Goal: Task Accomplishment & Management: Use online tool/utility

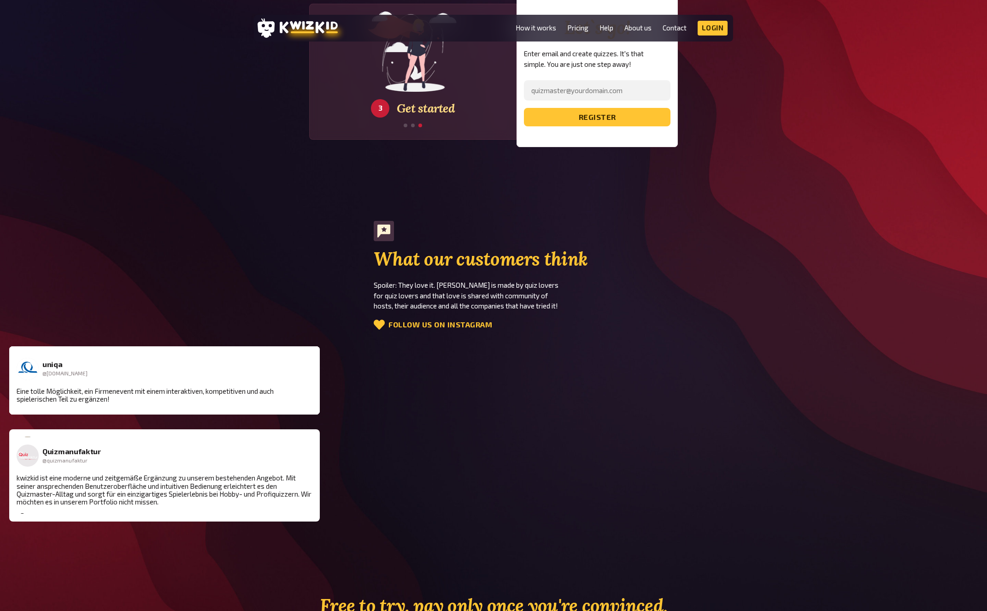
scroll to position [1724, 0]
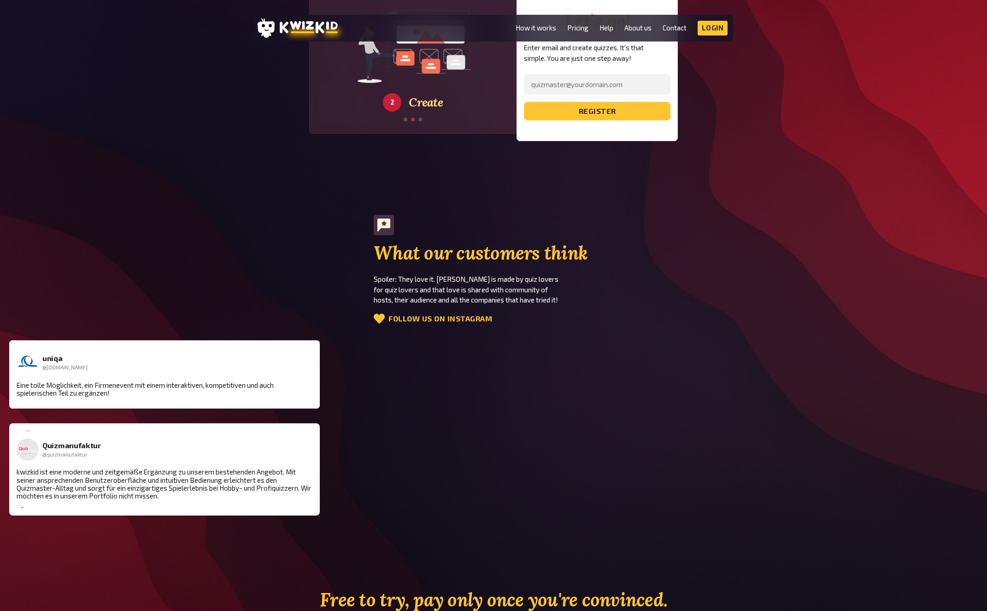
click at [236, 215] on div "What our customers think Spoiler: They love it. kwizkid is made by quiz lovers …" at bounding box center [493, 270] width 987 height 111
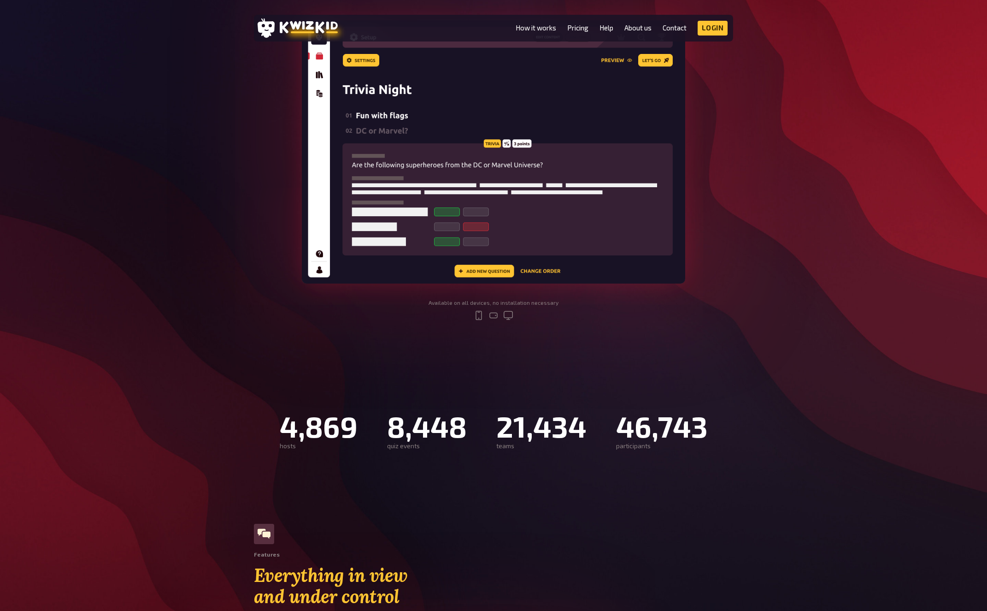
scroll to position [243, 0]
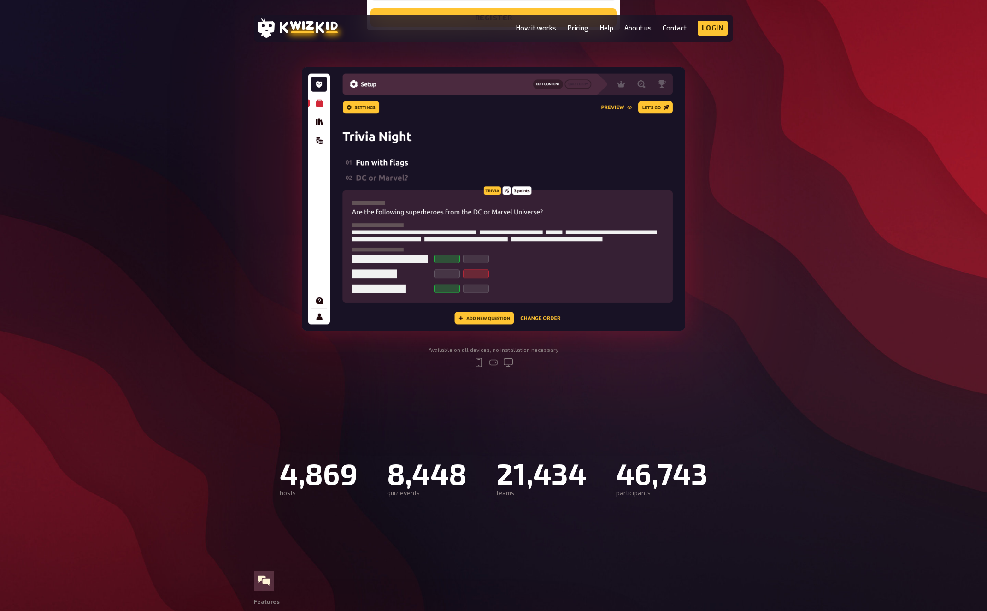
drag, startPoint x: 746, startPoint y: 267, endPoint x: 412, endPoint y: 199, distance: 341.1
click at [380, 169] on div "Create and host your own live quiz show kwizkid is the ultimate construction ki…" at bounding box center [493, 106] width 987 height 552
click at [764, 307] on div "Create and host your own live quiz show kwizkid is the ultimate construction ki…" at bounding box center [493, 106] width 987 height 552
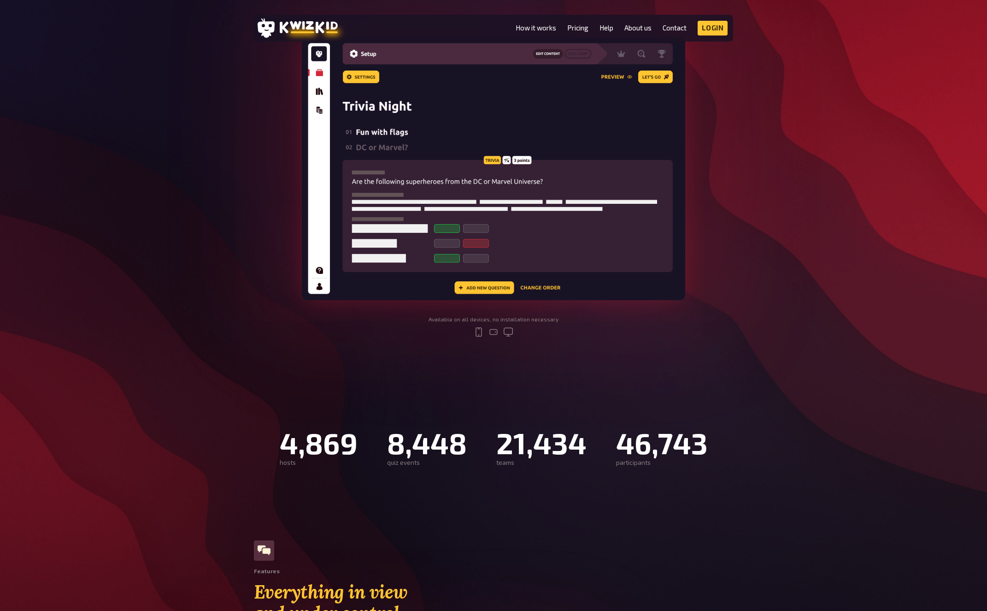
scroll to position [0, 0]
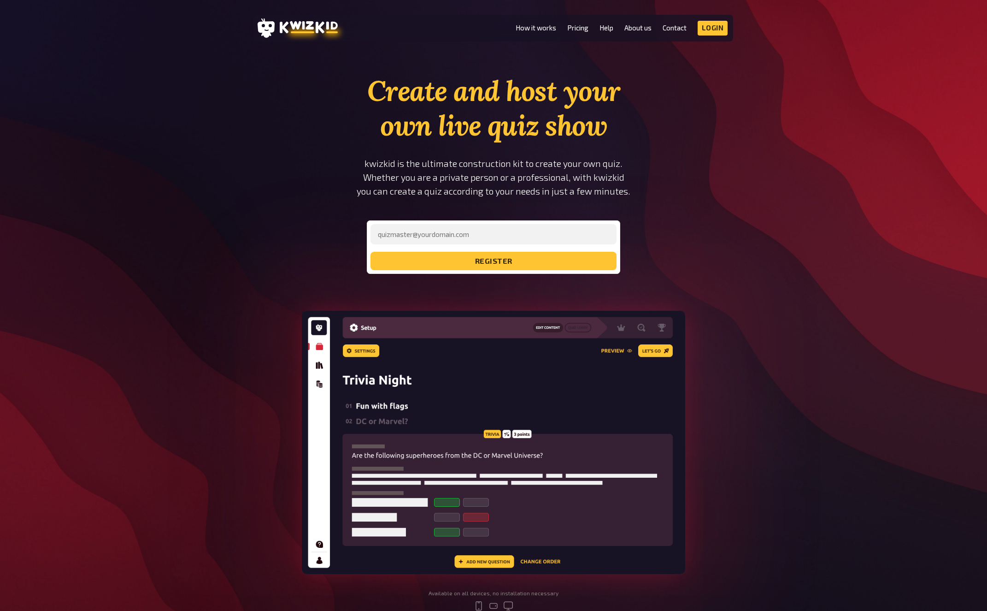
click at [762, 190] on div "Create and host your own live quiz show kwizkid is the ultimate construction ki…" at bounding box center [493, 350] width 987 height 552
click at [719, 31] on link "Login" at bounding box center [713, 28] width 30 height 15
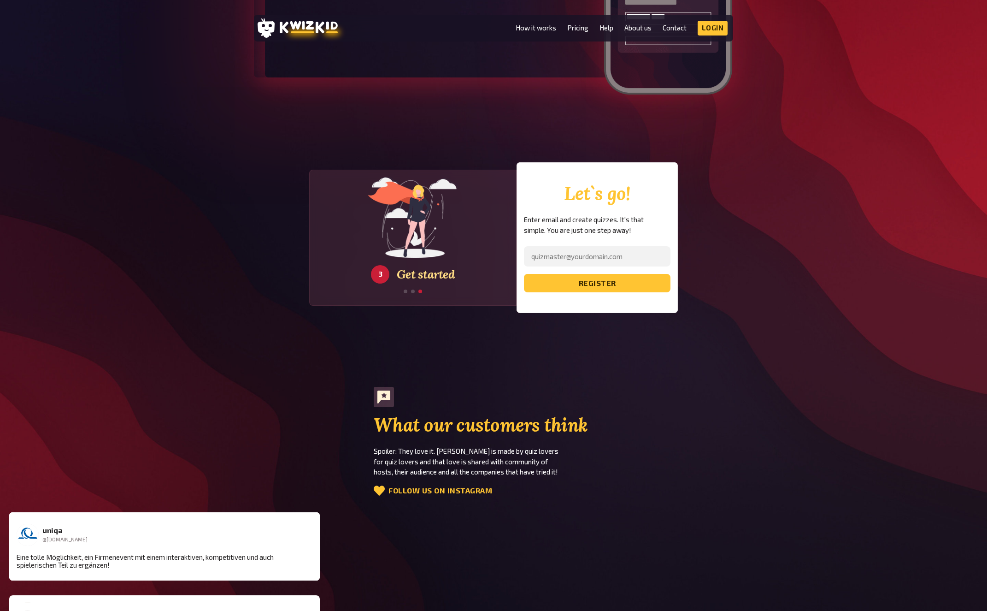
scroll to position [1551, 0]
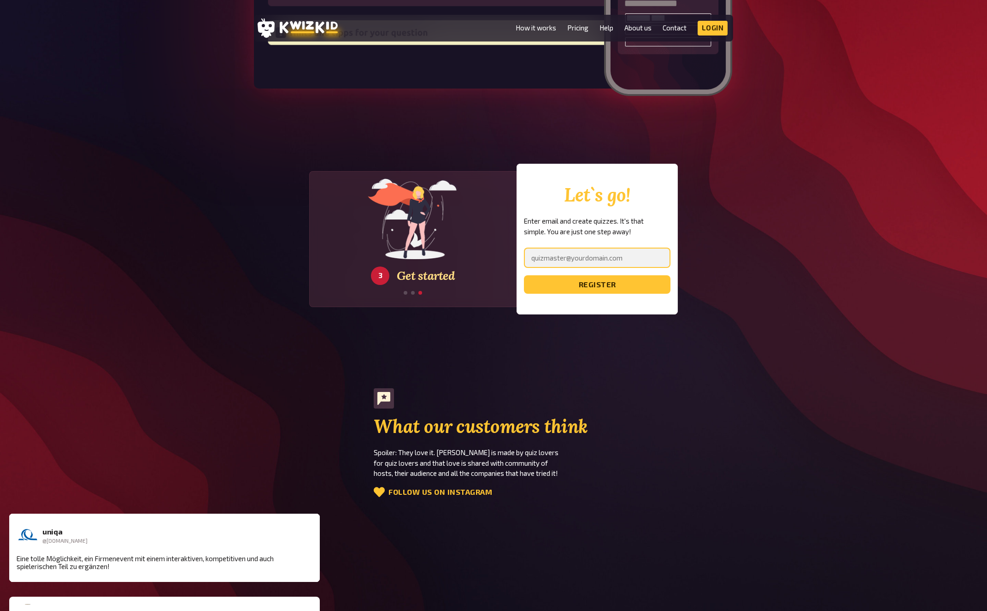
click at [565, 248] on input "email" at bounding box center [597, 258] width 147 height 20
click at [799, 245] on div "1 Register 2 Create 3 Get started Let`s go! Enter email and create quizzes. It'…" at bounding box center [493, 239] width 987 height 151
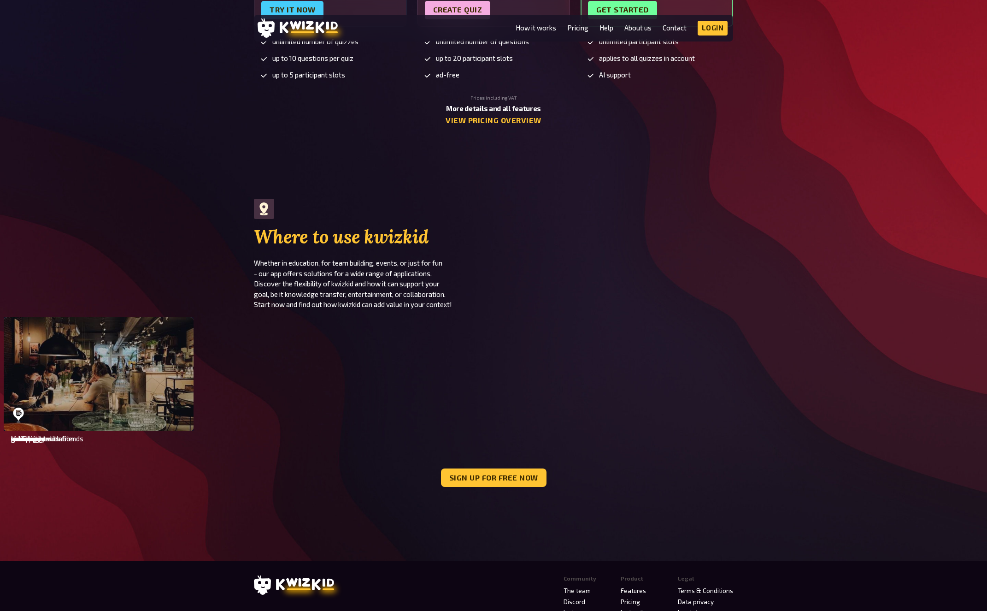
scroll to position [2487, 0]
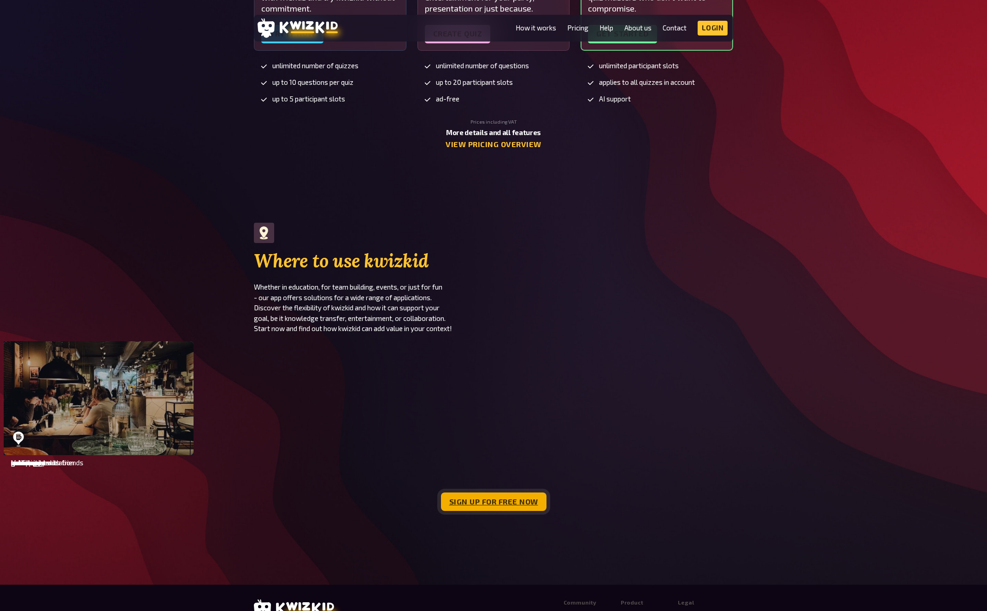
click at [485, 492] on link "Sign up for free now" at bounding box center [494, 501] width 106 height 18
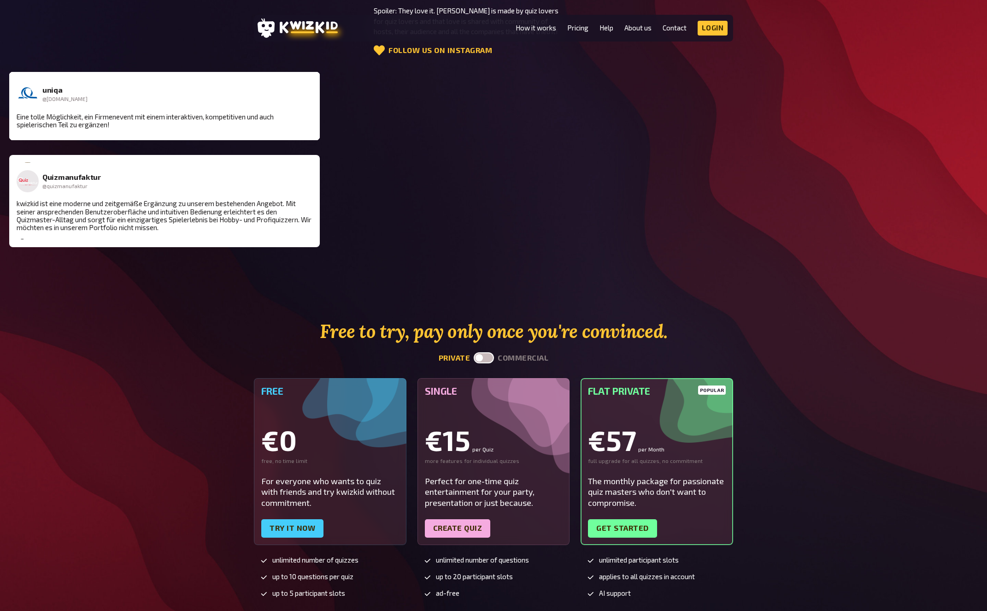
scroll to position [1930, 0]
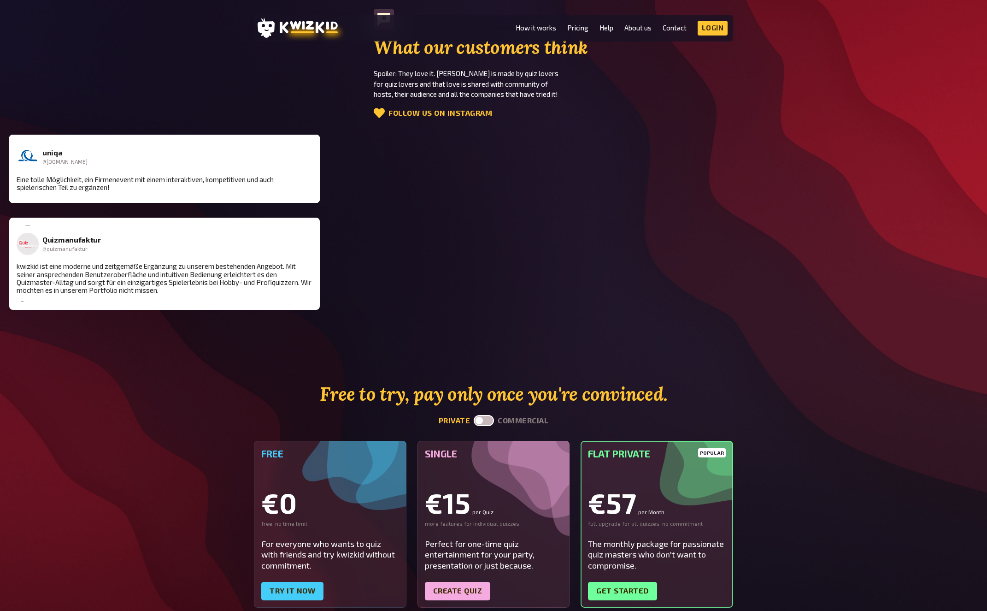
click at [857, 548] on div "Free to try, pay only once you're convinced. private commercial Free €0 free, n…" at bounding box center [493, 544] width 987 height 322
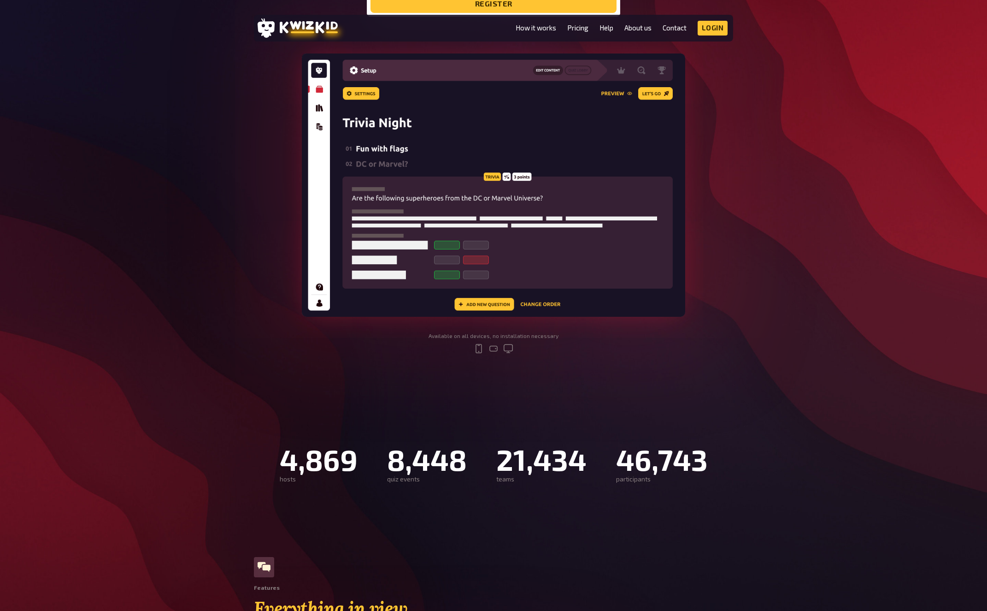
scroll to position [0, 0]
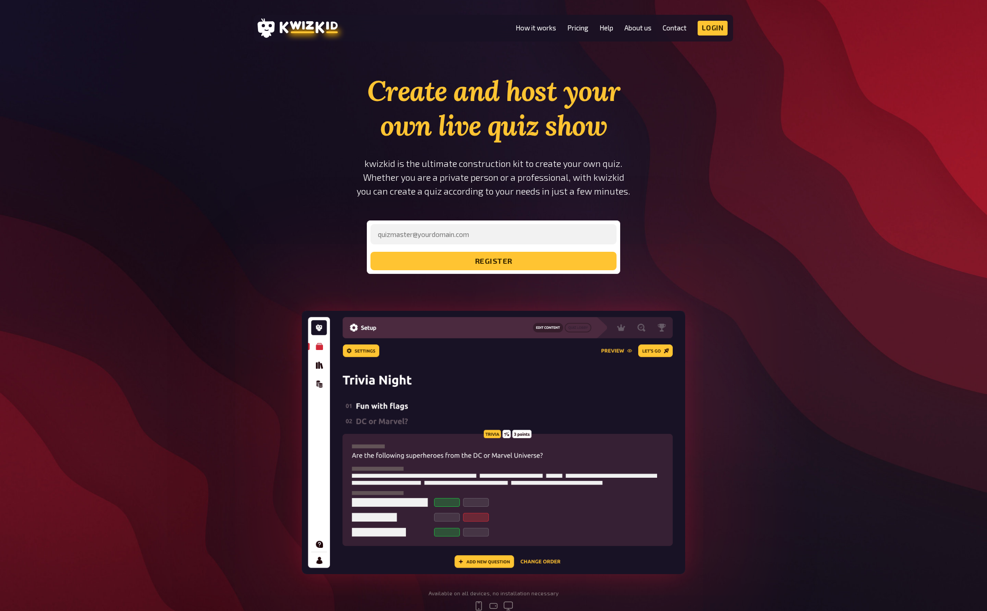
click at [864, 110] on div "Create and host your own live quiz show kwizkid is the ultimate construction ki…" at bounding box center [493, 350] width 987 height 552
click at [533, 29] on link "How it works" at bounding box center [536, 28] width 41 height 8
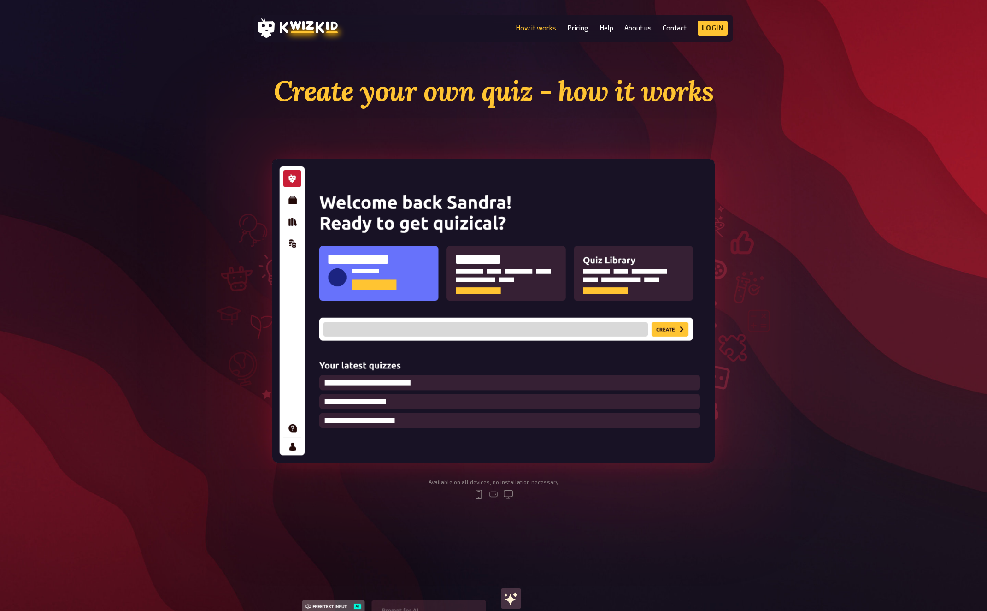
click at [284, 25] on icon at bounding box center [309, 27] width 58 height 12
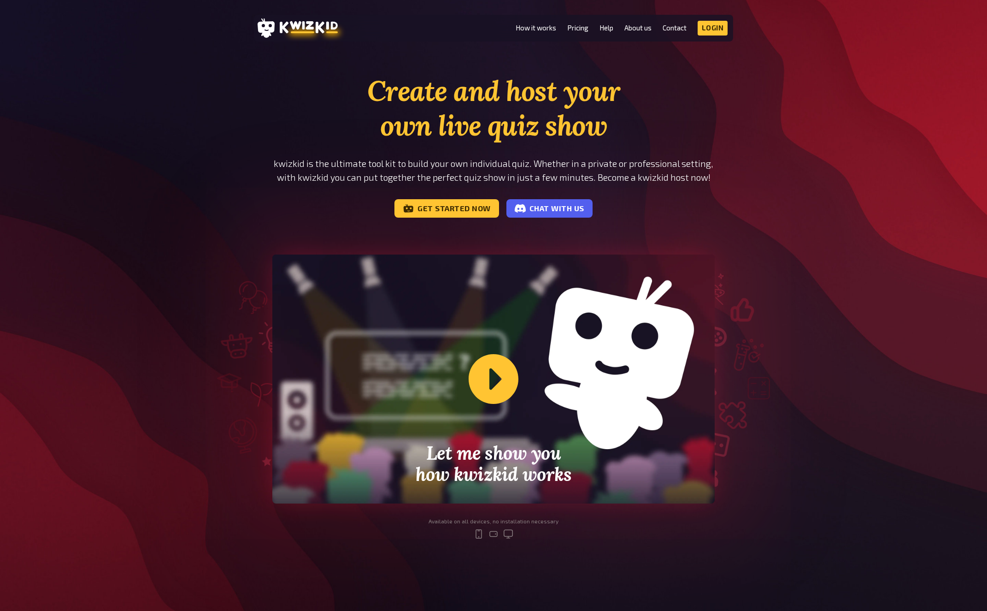
click at [870, 188] on div "Create and host your own live quiz show kwizkid is the ultimate tool kit to bui…" at bounding box center [493, 314] width 987 height 480
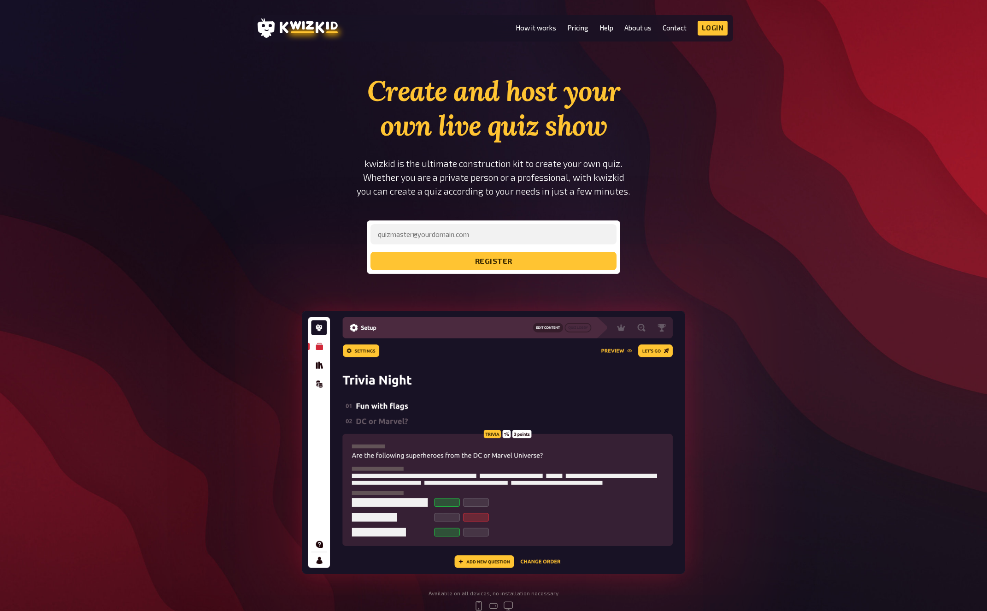
click at [845, 281] on div "Create and host your own live quiz show kwizkid is the ultimate construction ki…" at bounding box center [493, 350] width 987 height 552
click at [291, 30] on icon at bounding box center [309, 27] width 58 height 13
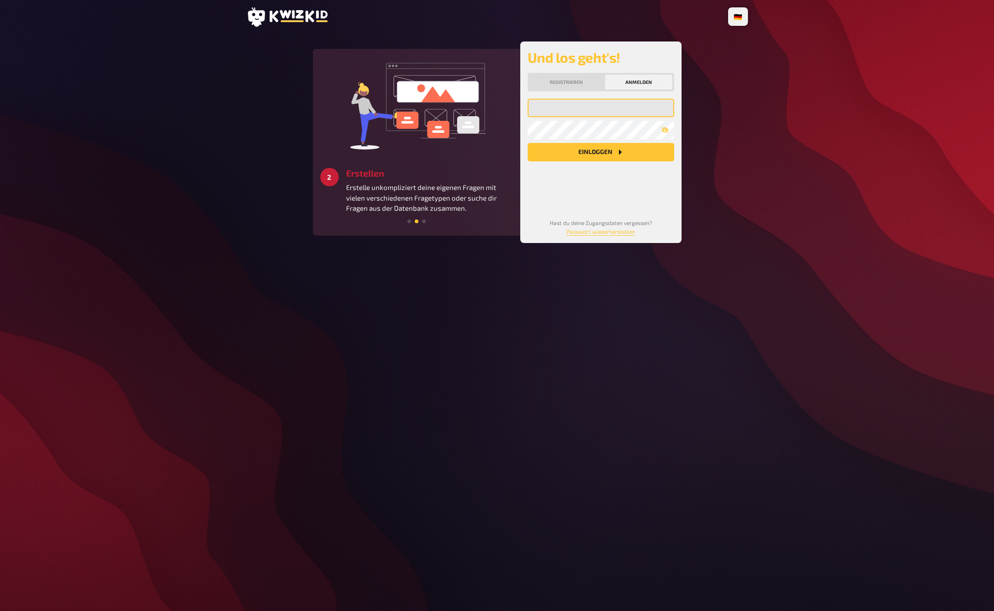
click at [597, 105] on input "email" at bounding box center [601, 108] width 147 height 18
click at [0, 610] on com-1password-button at bounding box center [0, 611] width 0 height 0
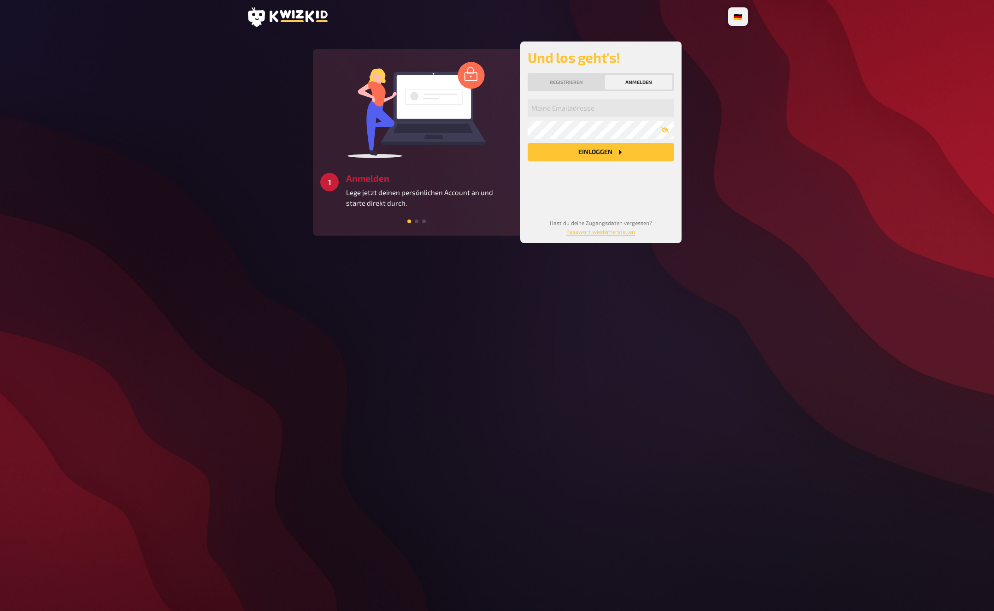
click at [745, 124] on main "2 Erstellen Erstelle unkompliziert deine eigenen Fragen mit vielen verschiedene…" at bounding box center [497, 141] width 501 height 201
click at [595, 113] on input "email" at bounding box center [601, 108] width 147 height 18
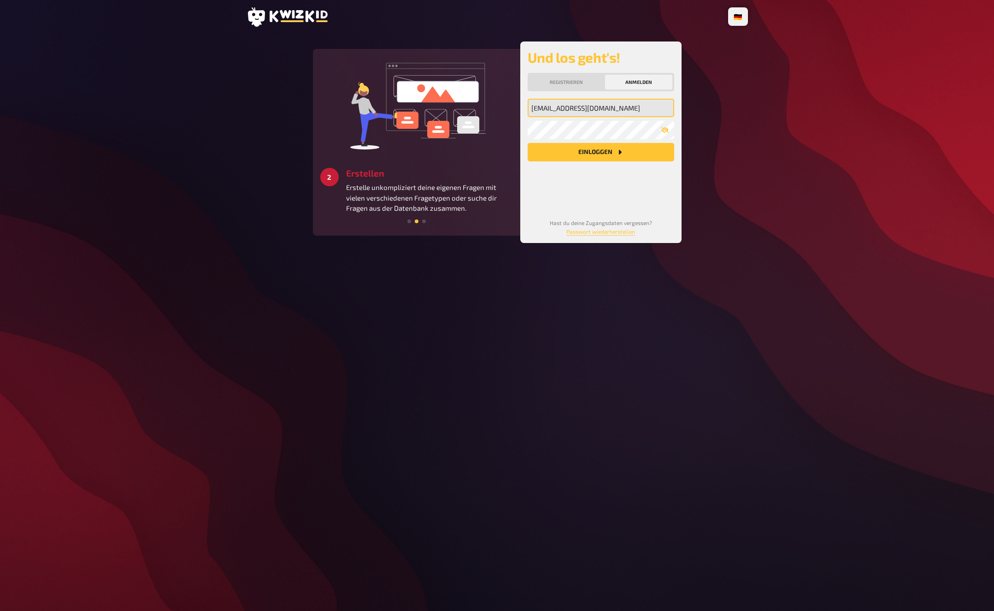
type input "jan@paepke.at"
click at [528, 143] on button "Einloggen" at bounding box center [601, 152] width 147 height 18
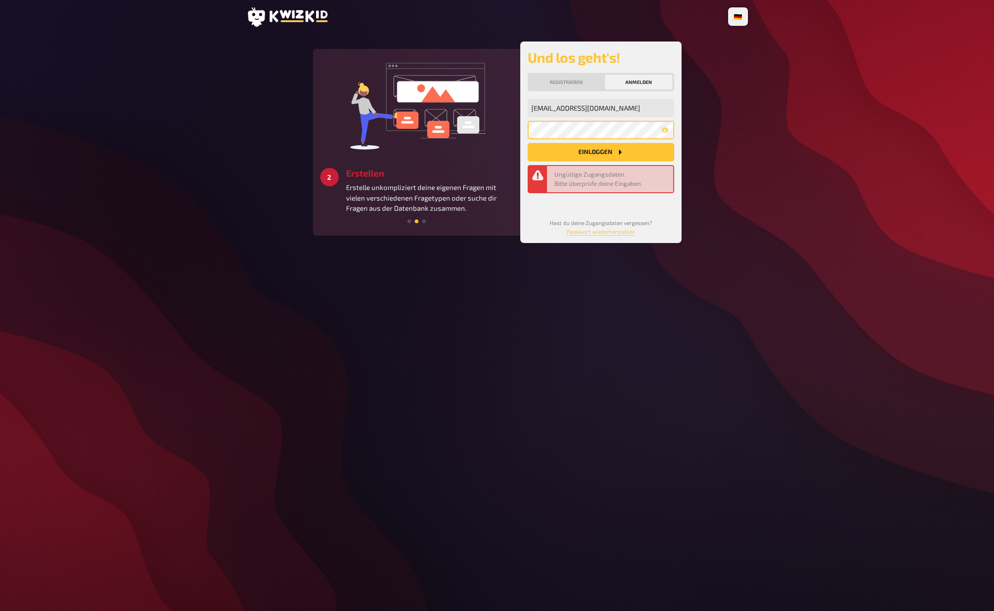
click at [528, 143] on button "Einloggen" at bounding box center [601, 152] width 147 height 18
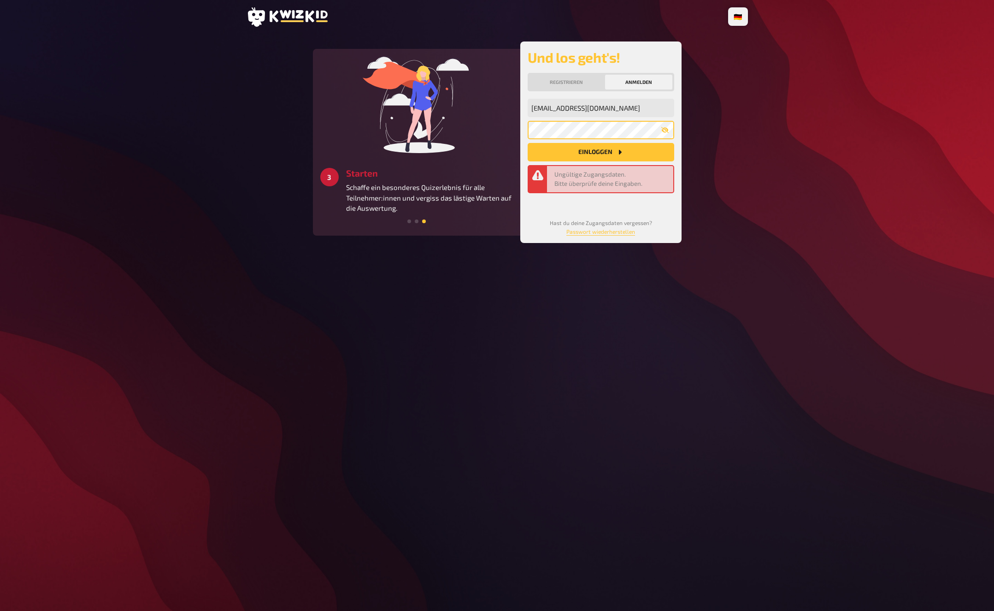
click at [528, 143] on button "Einloggen" at bounding box center [601, 152] width 147 height 18
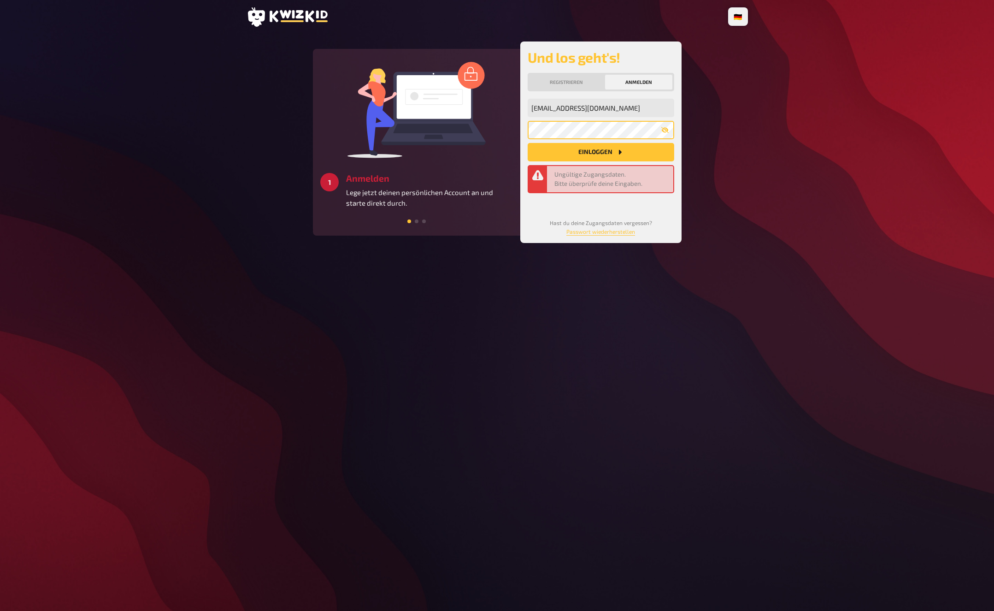
click at [528, 143] on button "Einloggen" at bounding box center [601, 152] width 147 height 18
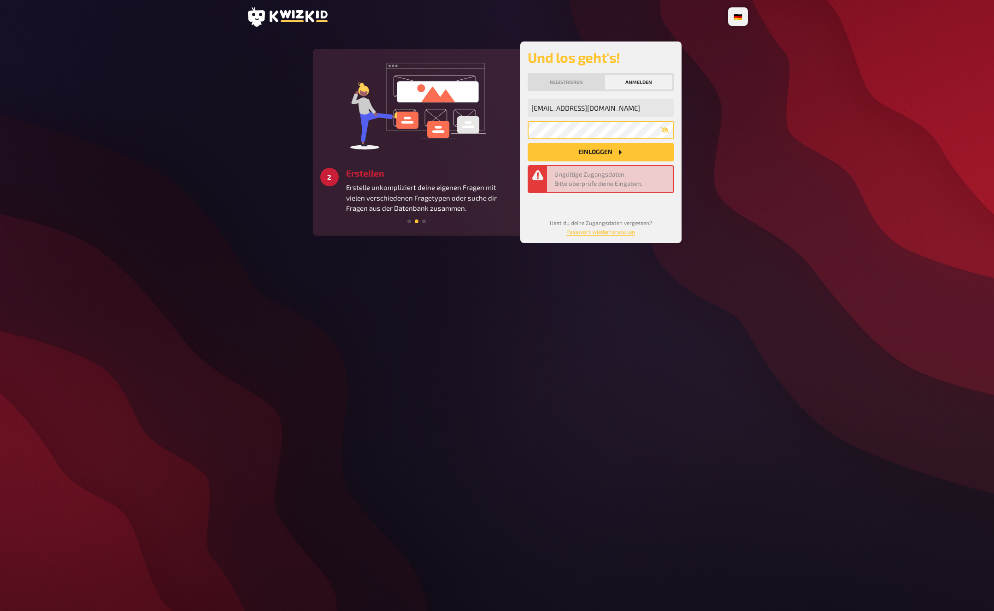
click at [0, 610] on com-1password-button at bounding box center [0, 611] width 0 height 0
click at [625, 102] on input "jan@paepke.at" at bounding box center [601, 108] width 147 height 18
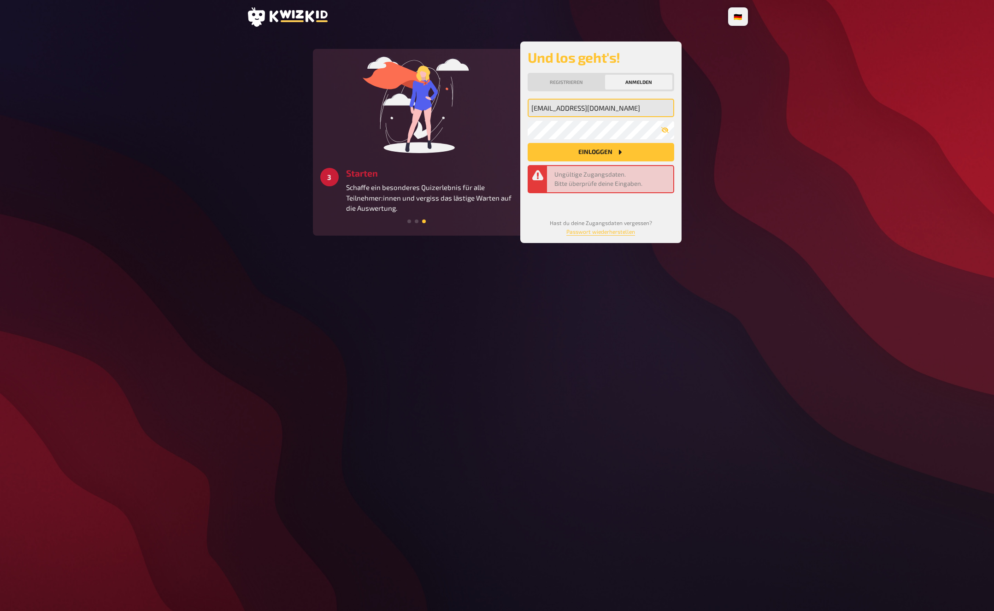
drag, startPoint x: 625, startPoint y: 110, endPoint x: 393, endPoint y: 89, distance: 232.7
click at [392, 90] on div "1 Anmelden Lege jetzt deinen persönlichen Account an und starte direkt durch. 2…" at bounding box center [497, 141] width 369 height 201
type input "jan@kwizkid.live"
click at [606, 150] on button "Einloggen" at bounding box center [601, 152] width 147 height 18
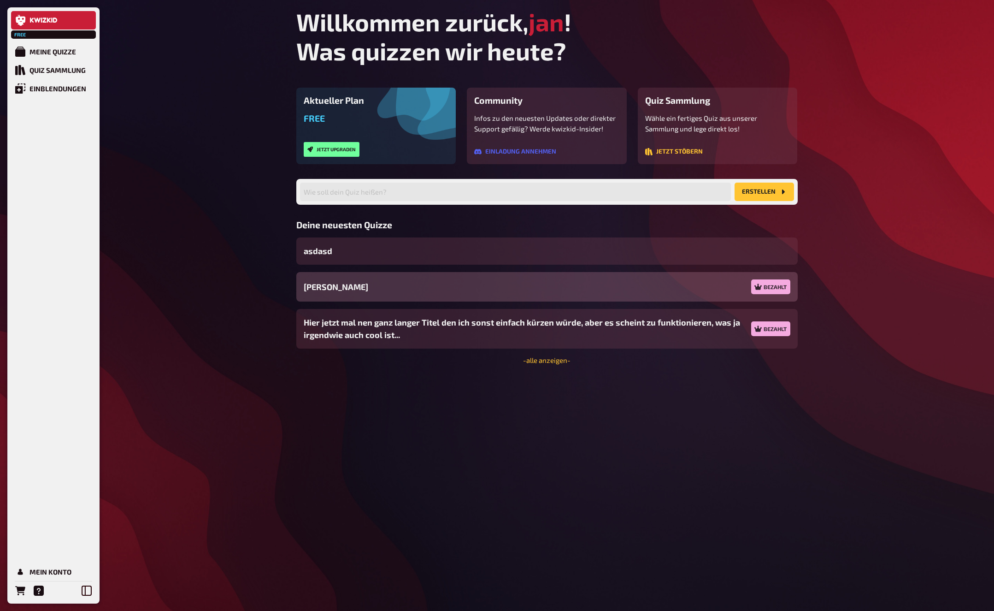
drag, startPoint x: 474, startPoint y: 411, endPoint x: 134, endPoint y: 101, distance: 459.4
click at [467, 408] on div "Willkommen zurück, jan ! Was quizzen wir heute? Aktueller Plan Free Jetzt upgra…" at bounding box center [547, 305] width 516 height 611
click at [63, 49] on div "Meine Quizze" at bounding box center [52, 51] width 47 height 8
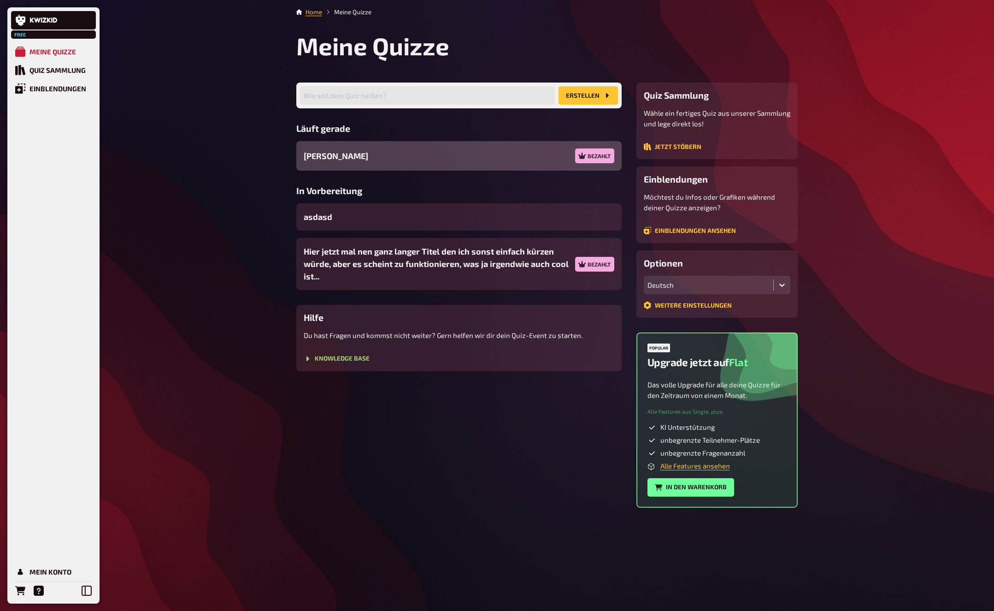
click at [364, 155] on div "Jans Quiz Bezahlt" at bounding box center [458, 155] width 325 height 29
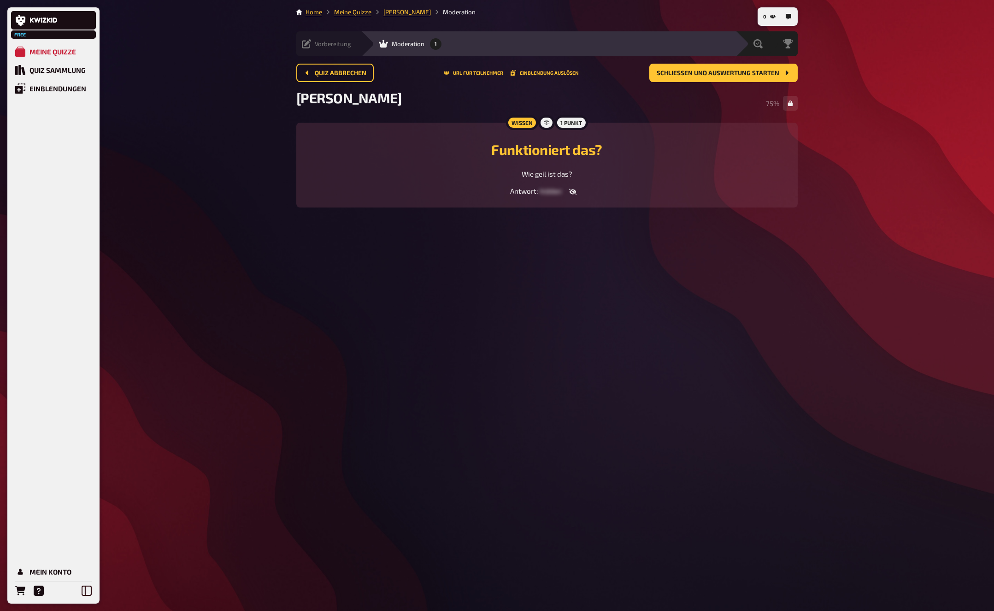
click at [314, 44] on div "Vorbereitung" at bounding box center [326, 43] width 49 height 9
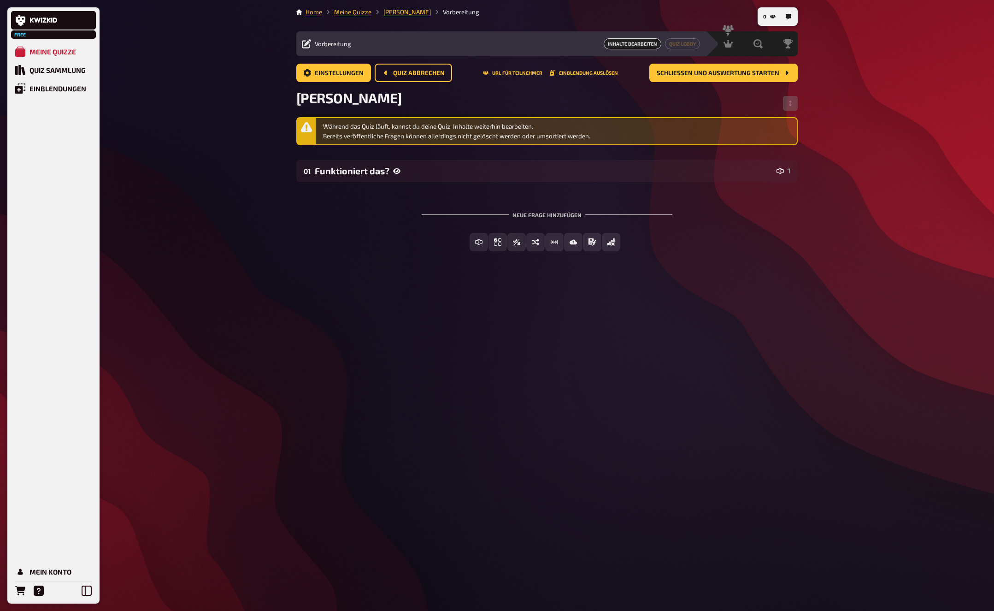
click at [585, 394] on div "0 Home Meine Quizze Jans Quiz Vorbereitung Vorbereitung Inhalte Bearbeiten Quiz…" at bounding box center [547, 305] width 516 height 611
click at [695, 42] on span "Moderation" at bounding box center [706, 43] width 33 height 7
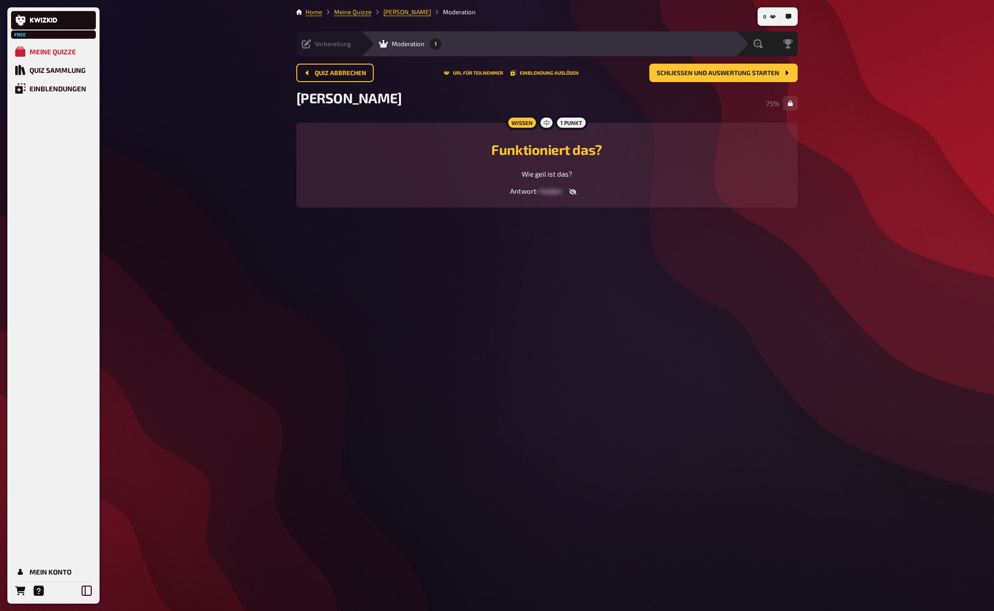
click at [317, 42] on span "Vorbereitung" at bounding box center [333, 43] width 36 height 7
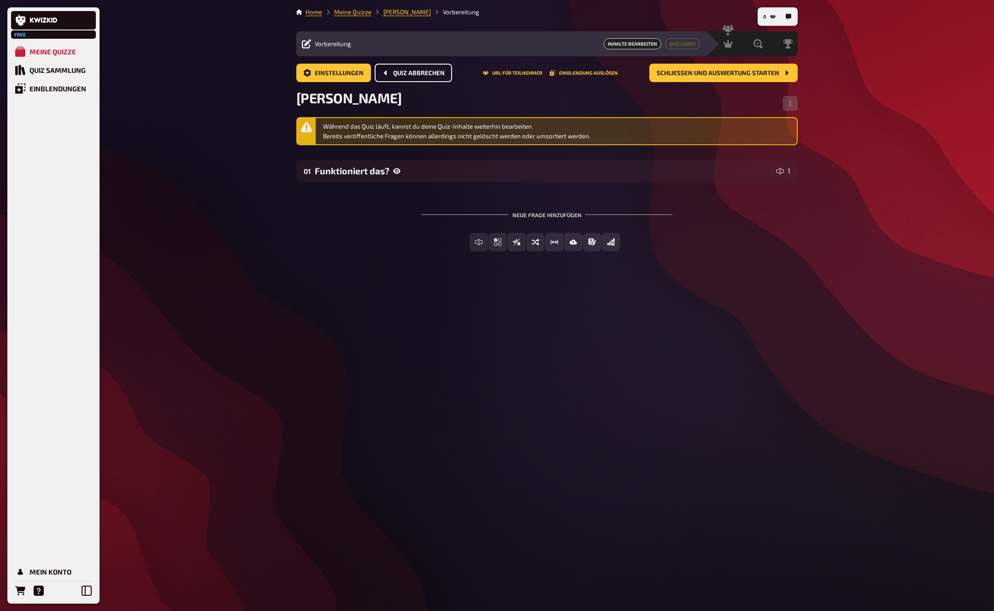
click at [405, 74] on span "Quiz abbrechen" at bounding box center [419, 73] width 52 height 6
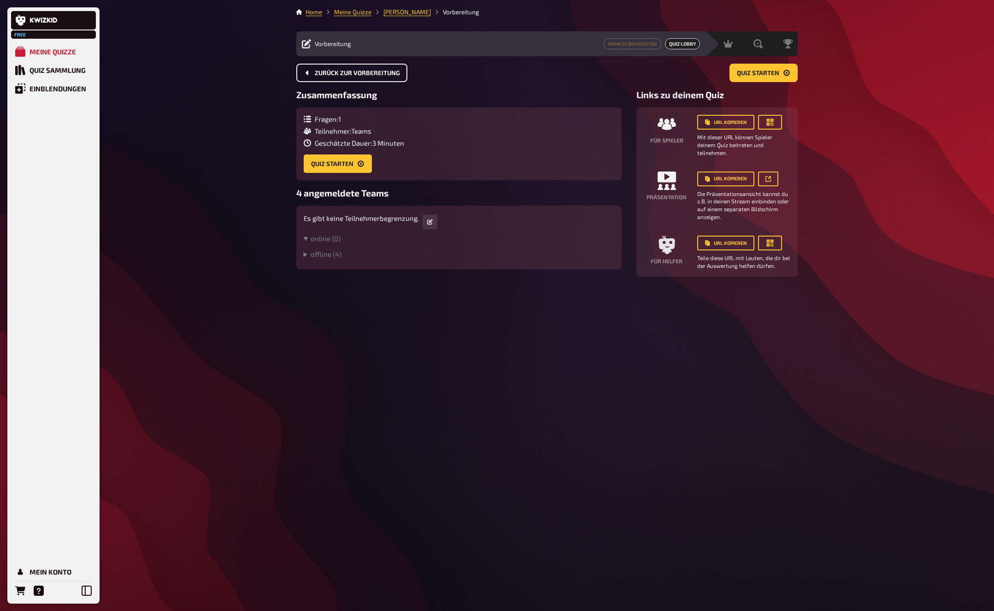
click at [357, 64] on button "Zurück zur Vorbereitung" at bounding box center [351, 73] width 111 height 18
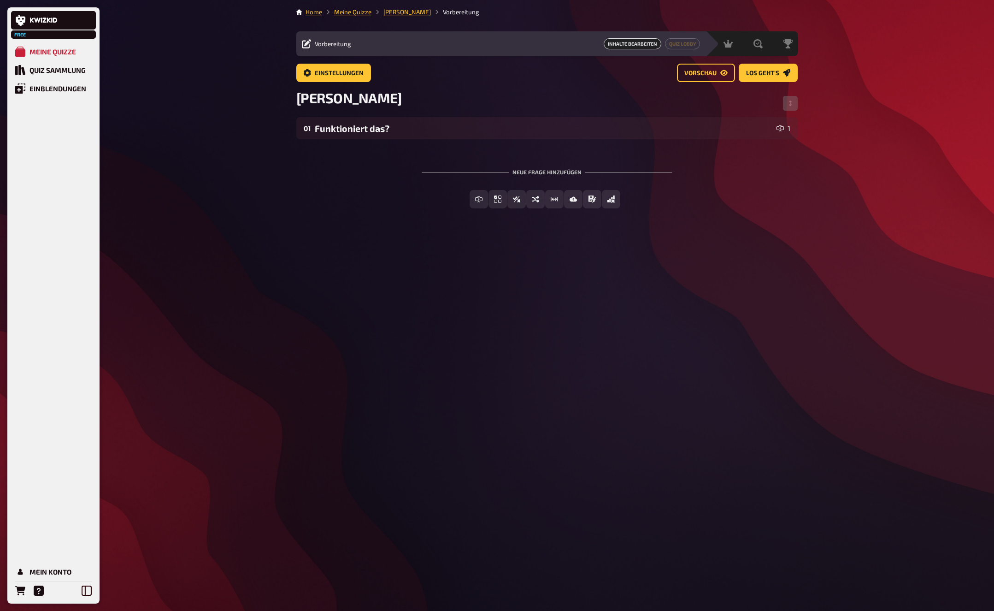
drag, startPoint x: 753, startPoint y: 196, endPoint x: 745, endPoint y: 205, distance: 11.8
click at [746, 204] on div "Freitext Eingabe Einfachauswahl Wahr / Falsch Sortierfrage Schätzfrage Bild-Ant…" at bounding box center [546, 199] width 501 height 18
click at [338, 253] on div "Home Meine Quizze Jans Quiz Vorbereitung Vorbereitung Inhalte Bearbeiten Quiz L…" at bounding box center [547, 305] width 516 height 611
drag, startPoint x: 332, startPoint y: 227, endPoint x: 331, endPoint y: 220, distance: 7.1
click at [333, 226] on div "Home Meine Quizze Jans Quiz Vorbereitung Vorbereitung Inhalte Bearbeiten Quiz L…" at bounding box center [547, 305] width 516 height 611
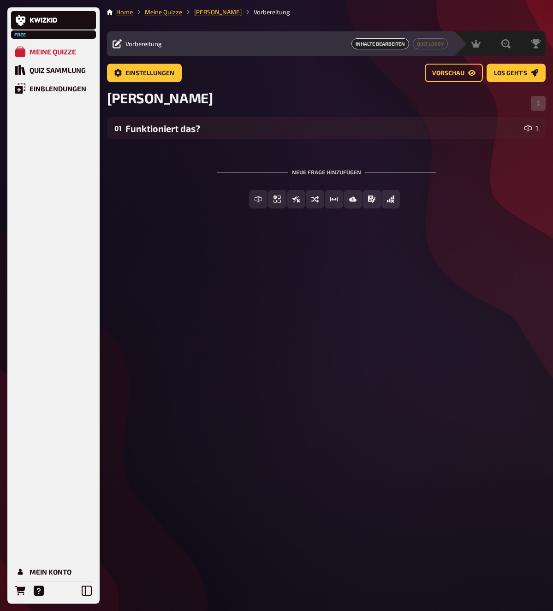
click at [220, 295] on div "Home Meine Quizze Jans Quiz Vorbereitung Vorbereitung Inhalte Bearbeiten Quiz L…" at bounding box center [326, 305] width 453 height 611
drag, startPoint x: 346, startPoint y: 404, endPoint x: 332, endPoint y: 395, distance: 16.1
click at [346, 404] on div "Home Meine Quizze Jans Quiz Vorbereitung Vorbereitung Inhalte Bearbeiten Quiz L…" at bounding box center [326, 305] width 453 height 611
click at [229, 330] on div "Home Meine Quizze Jans Quiz Vorbereitung Vorbereitung Inhalte Bearbeiten Quiz L…" at bounding box center [326, 305] width 453 height 611
click at [362, 297] on div "Home Meine Quizze Jans Quiz Vorbereitung Vorbereitung Inhalte Bearbeiten Quiz L…" at bounding box center [326, 305] width 453 height 611
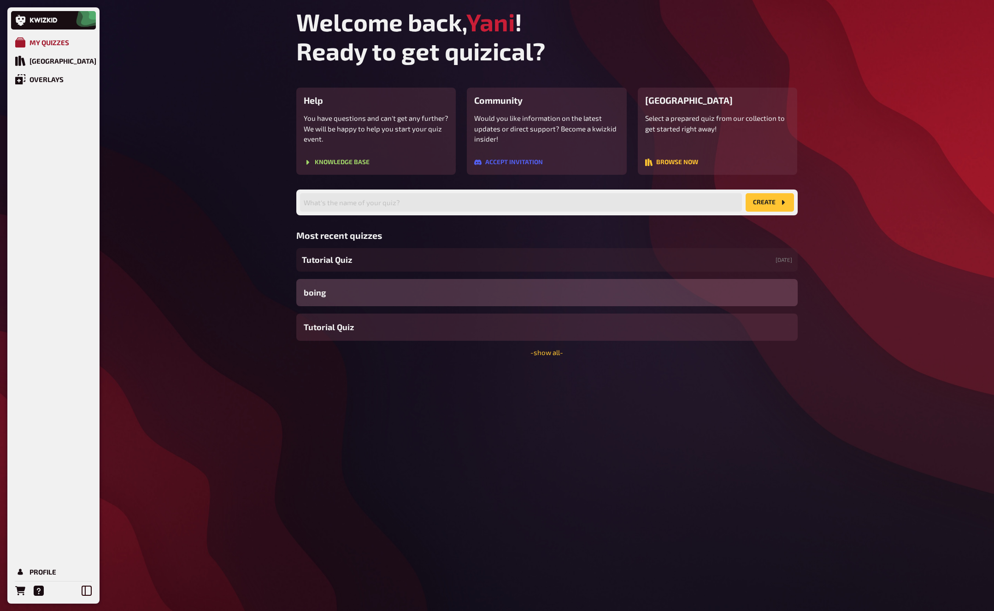
click at [56, 40] on div "My Quizzes" at bounding box center [49, 42] width 40 height 8
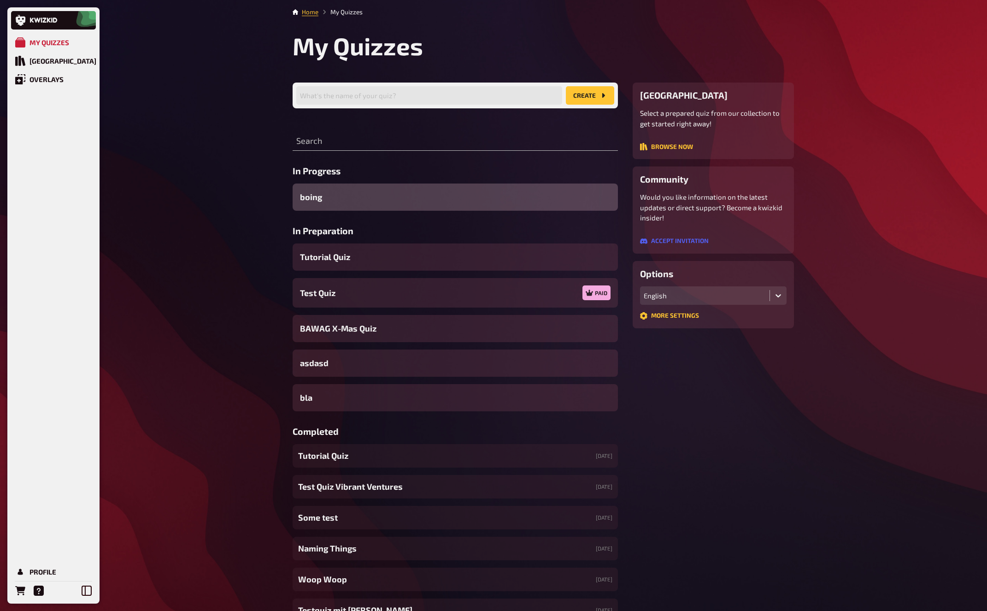
click at [348, 201] on div "boing" at bounding box center [455, 196] width 325 height 27
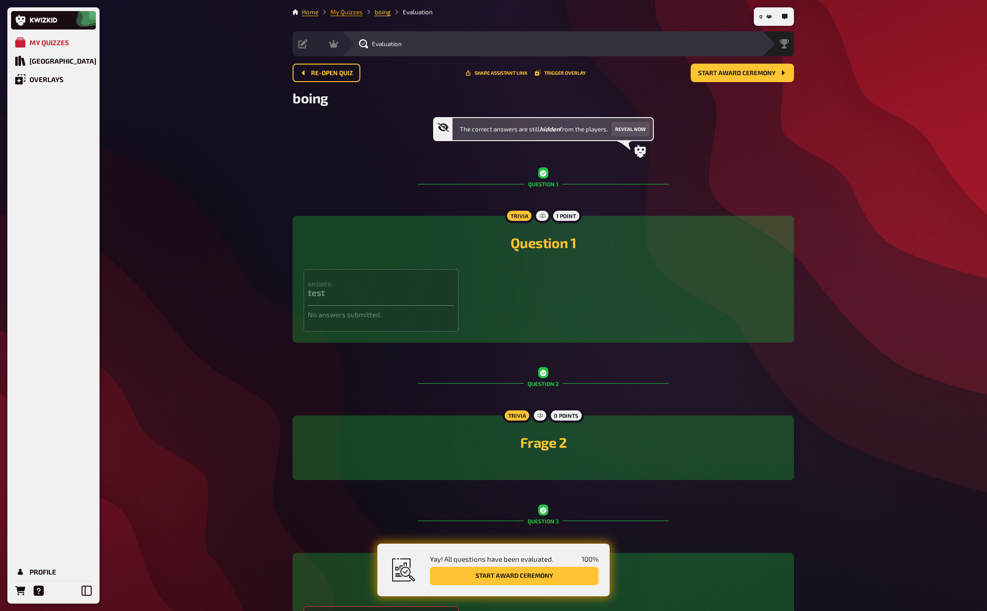
click at [350, 12] on link "My Quizzes" at bounding box center [346, 11] width 32 height 7
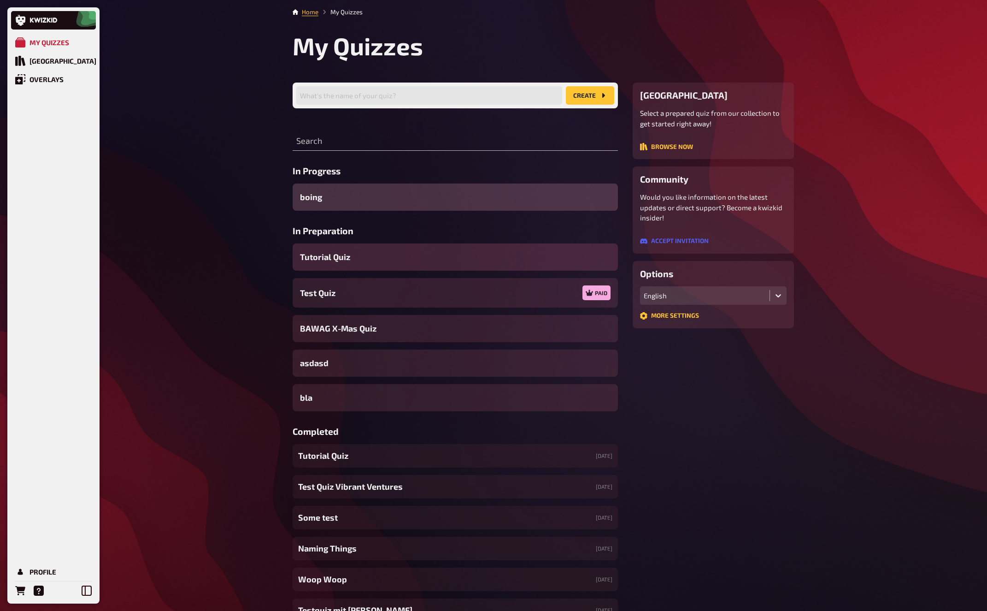
click at [378, 258] on div "Tutorial Quiz" at bounding box center [455, 256] width 325 height 27
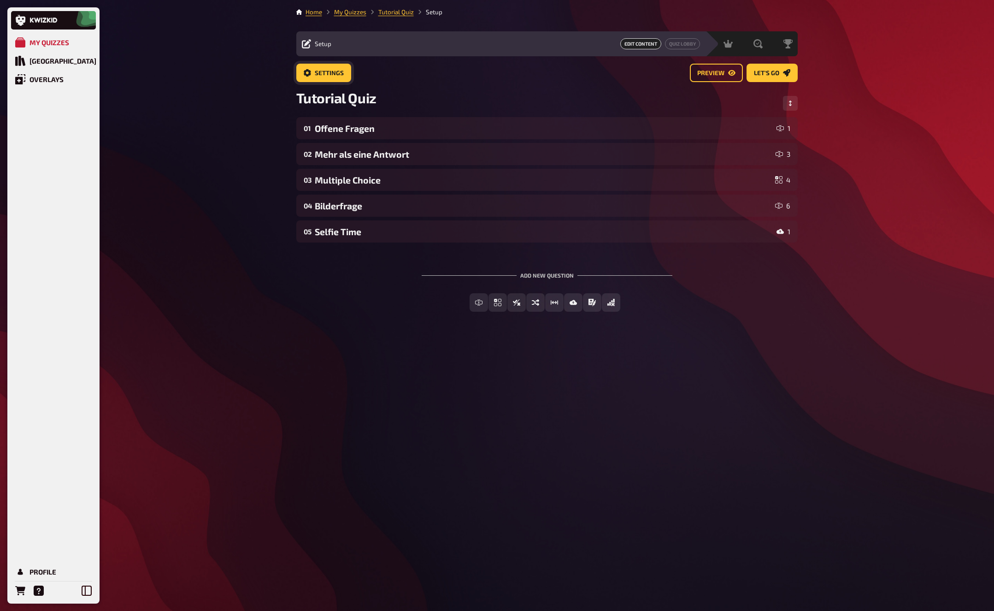
click at [330, 81] on button "Settings" at bounding box center [323, 73] width 55 height 18
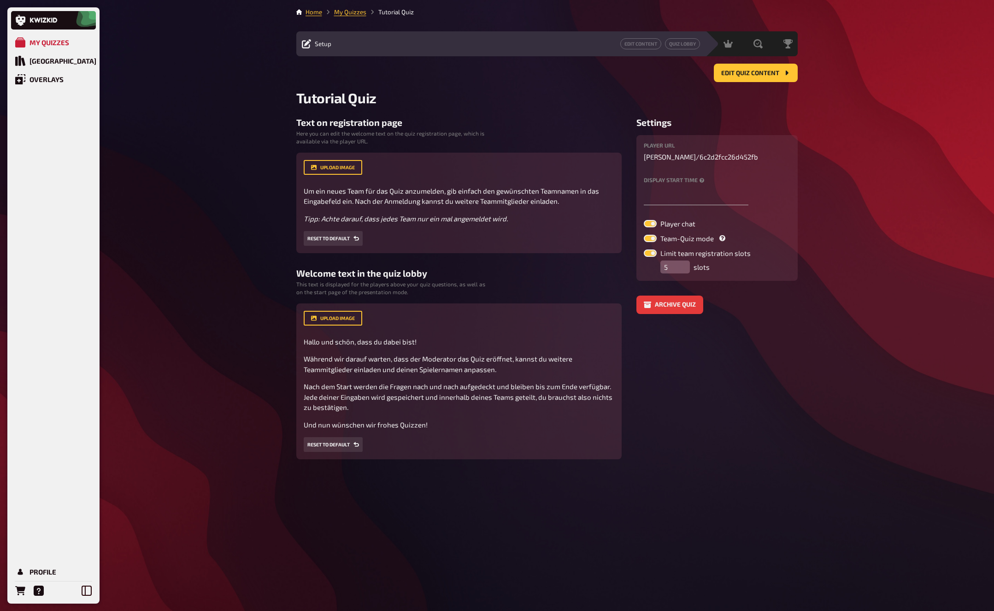
click at [228, 285] on div "My Quizzes Quiz Library Overlays Profile Home My Quizzes Tutorial Quiz Setup Ed…" at bounding box center [497, 305] width 994 height 611
click at [834, 313] on div "My Quizzes Quiz Library Overlays Profile Home My Quizzes Tutorial Quiz Setup Ed…" at bounding box center [497, 305] width 994 height 611
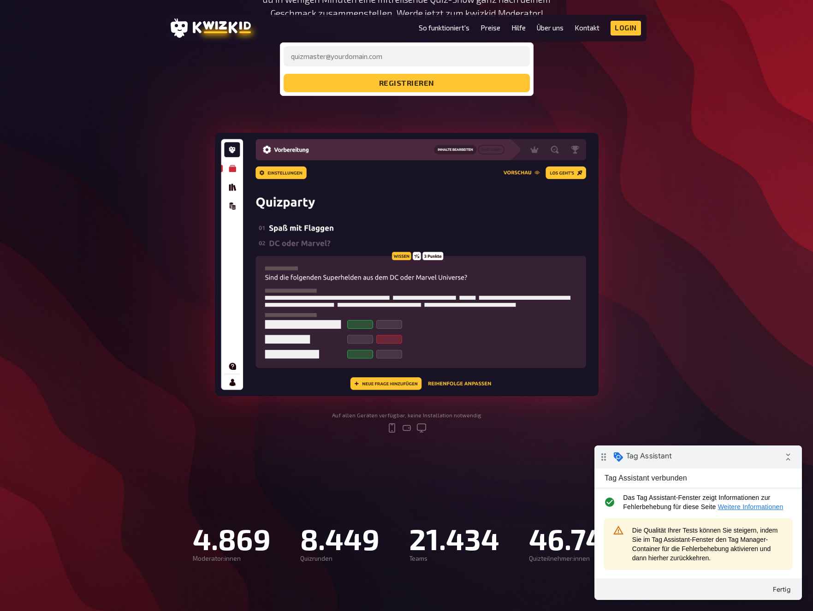
scroll to position [286, 0]
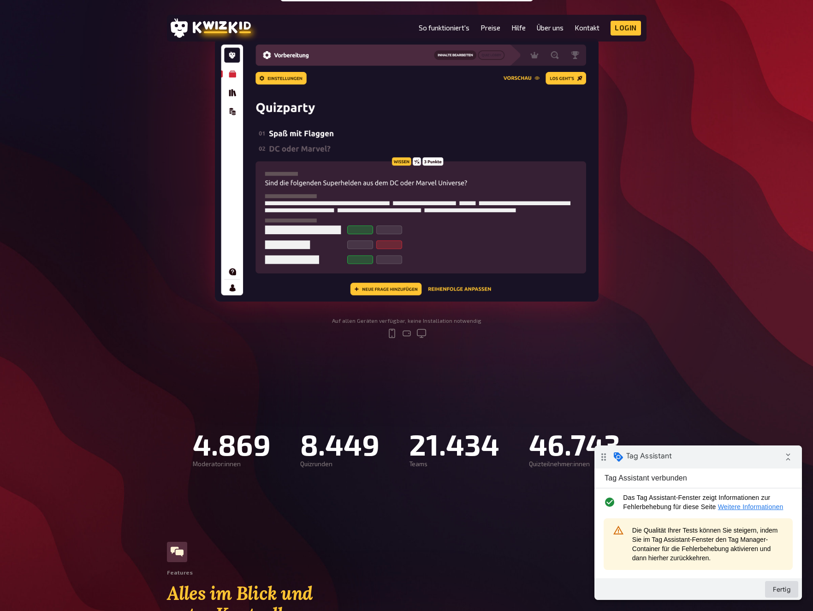
click at [784, 590] on button "Fertig" at bounding box center [781, 589] width 33 height 17
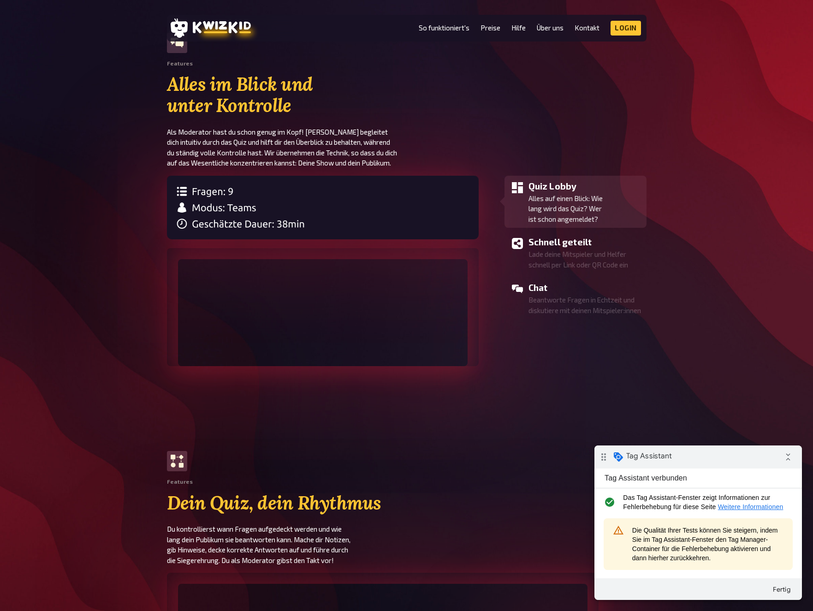
scroll to position [783, 0]
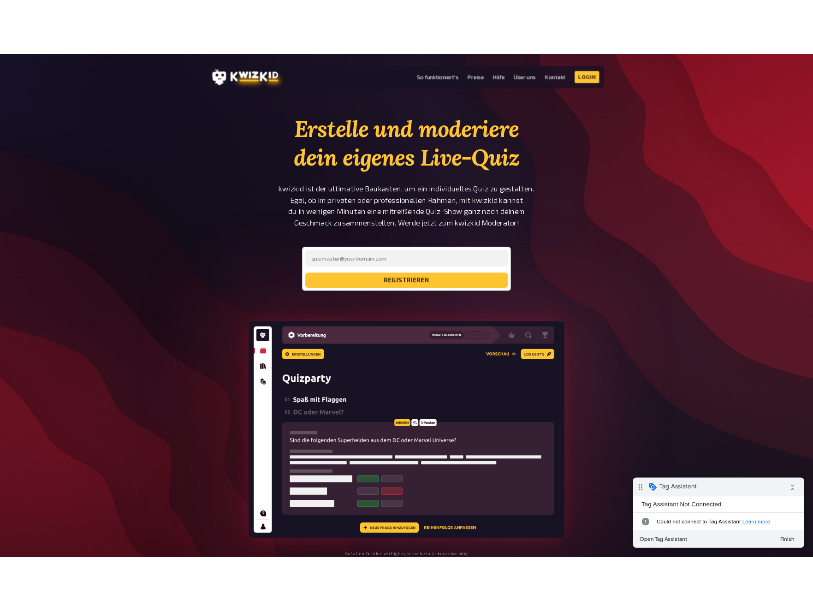
scroll to position [6, 0]
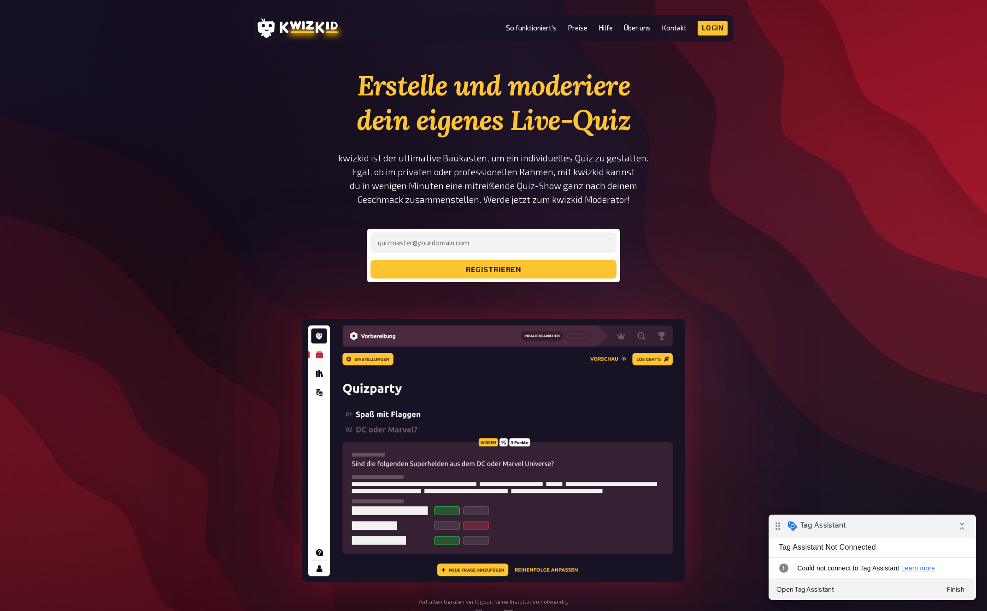
click at [780, 525] on icon "drag_indicator" at bounding box center [778, 526] width 18 height 18
click at [812, 528] on span "Tag Assistant" at bounding box center [824, 524] width 46 height 9
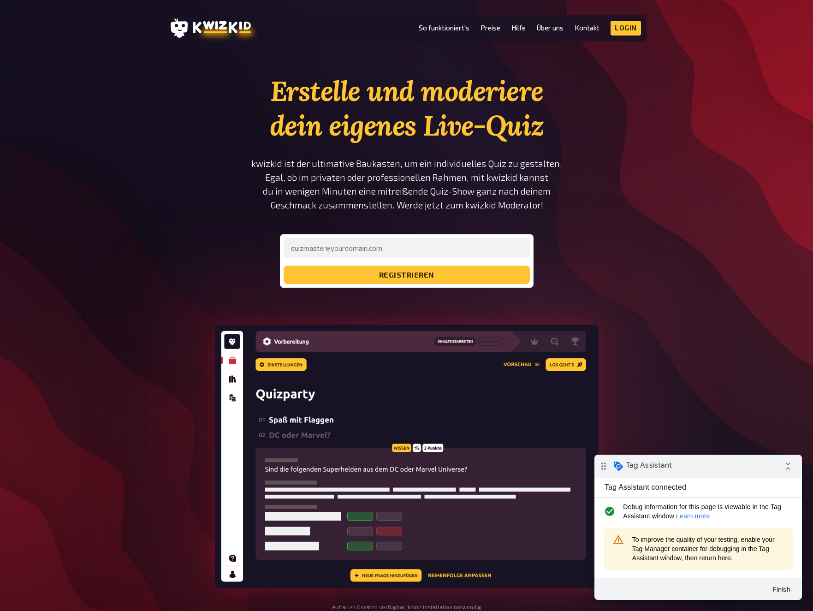
click at [664, 234] on div "Erstelle und moderiere dein eigenes Live-Quiz kwizkid ist der ultimative Baukas…" at bounding box center [406, 357] width 813 height 566
